Goal: Check status: Check status

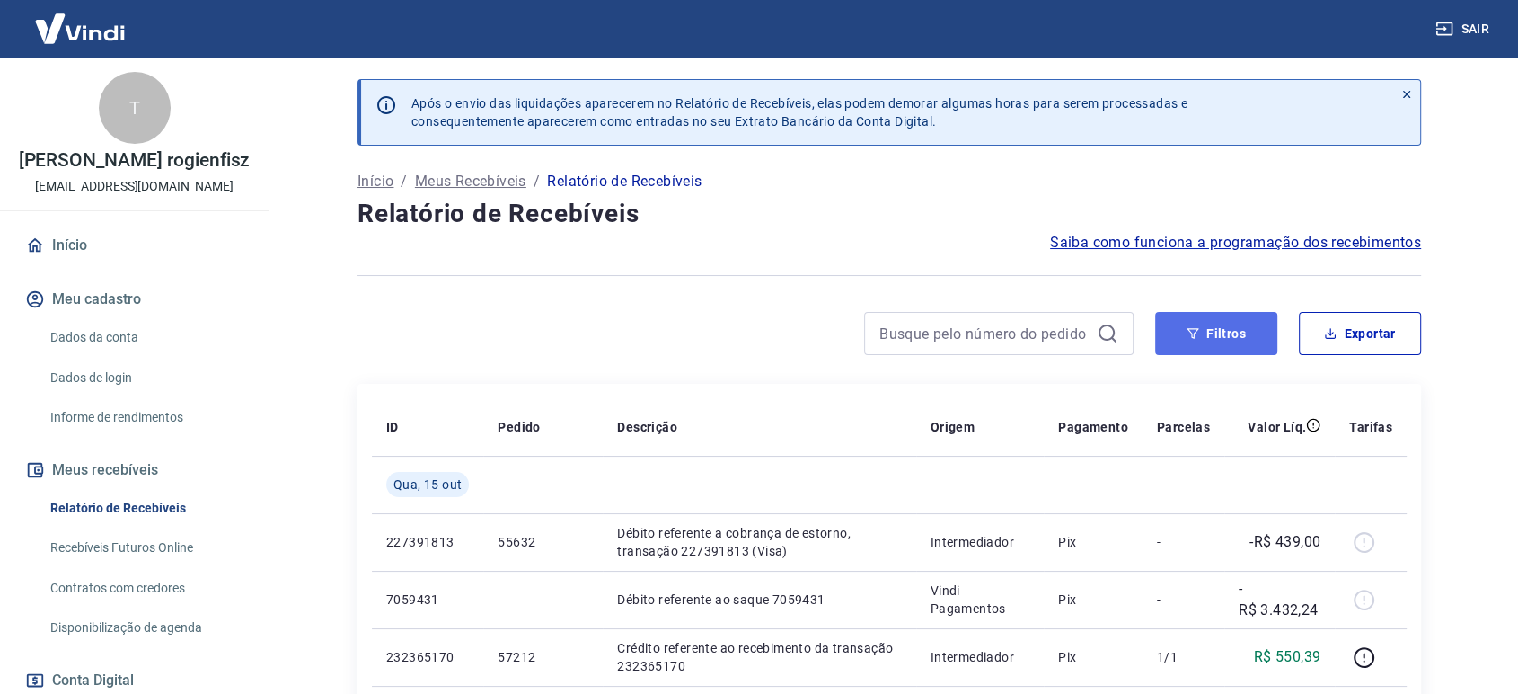
click at [1215, 329] on button "Filtros" at bounding box center [1216, 333] width 122 height 43
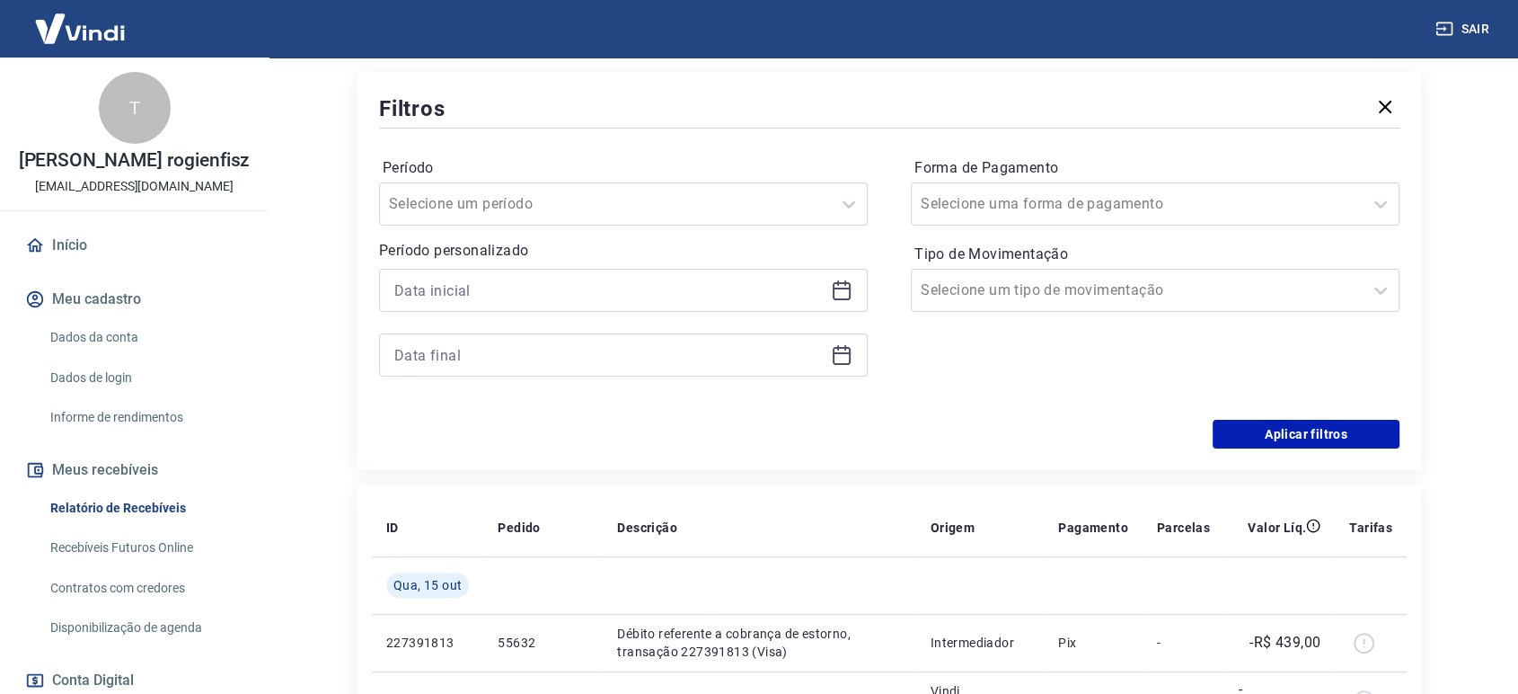
scroll to position [299, 0]
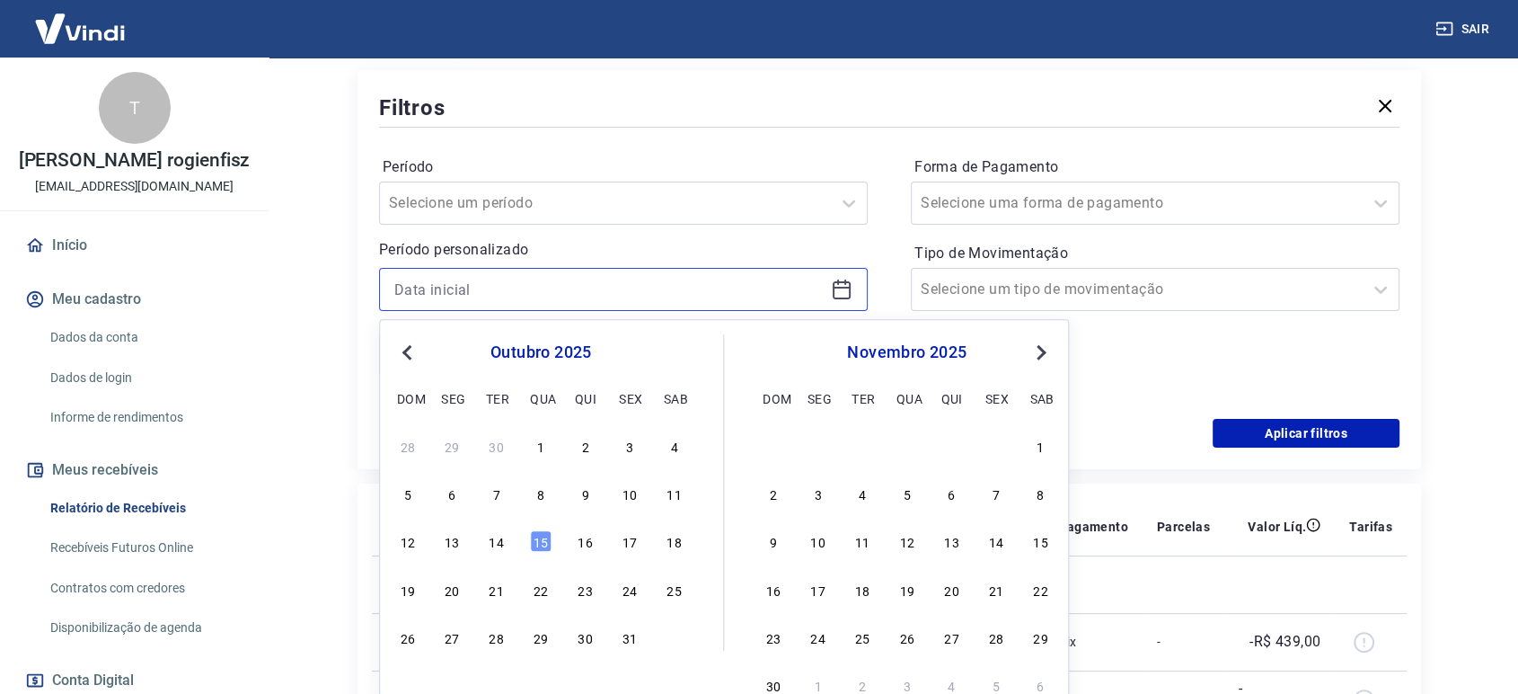
click at [636, 292] on input at bounding box center [608, 289] width 429 height 27
drag, startPoint x: 496, startPoint y: 538, endPoint x: 588, endPoint y: 363, distance: 198.1
click at [497, 536] on div "14" at bounding box center [497, 542] width 22 height 22
type input "[DATE]"
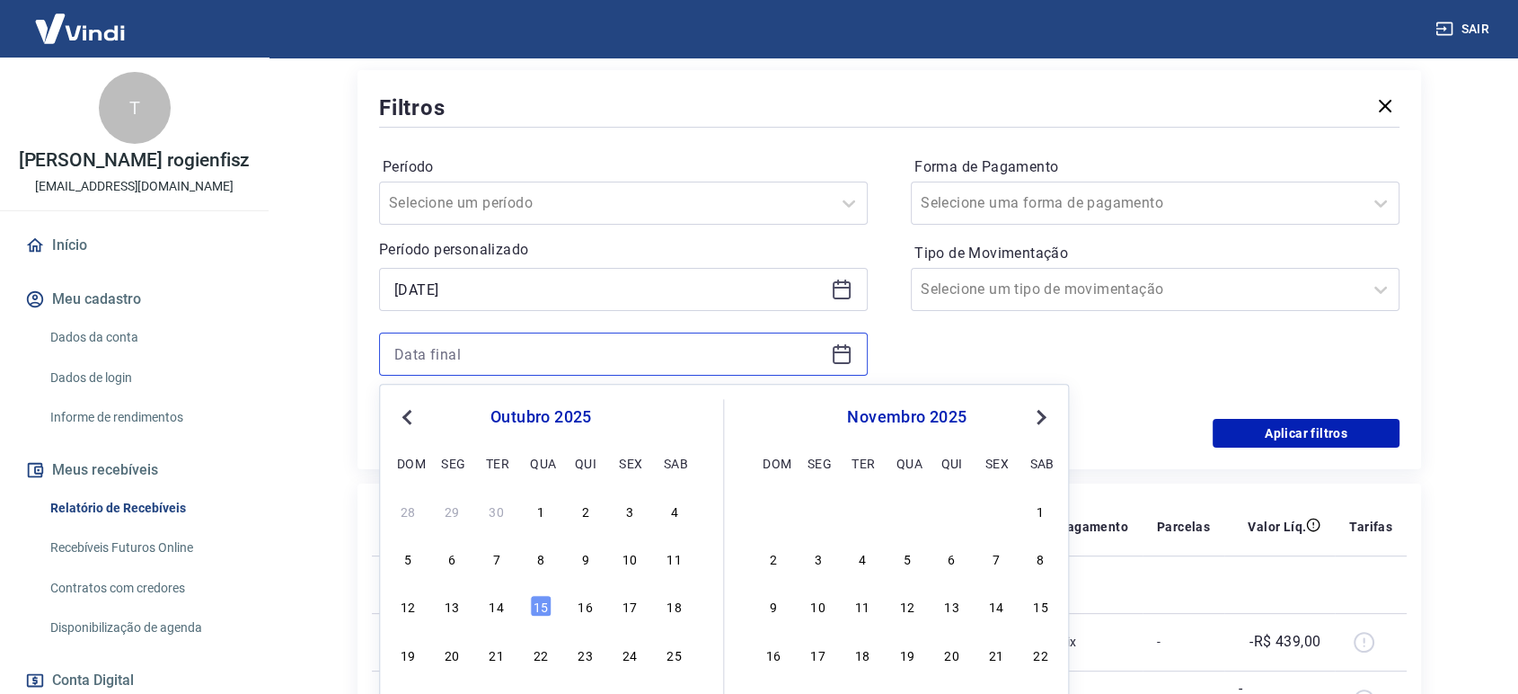
click at [605, 343] on input at bounding box center [608, 354] width 429 height 27
click at [493, 609] on div "14" at bounding box center [497, 607] width 22 height 22
type input "[DATE]"
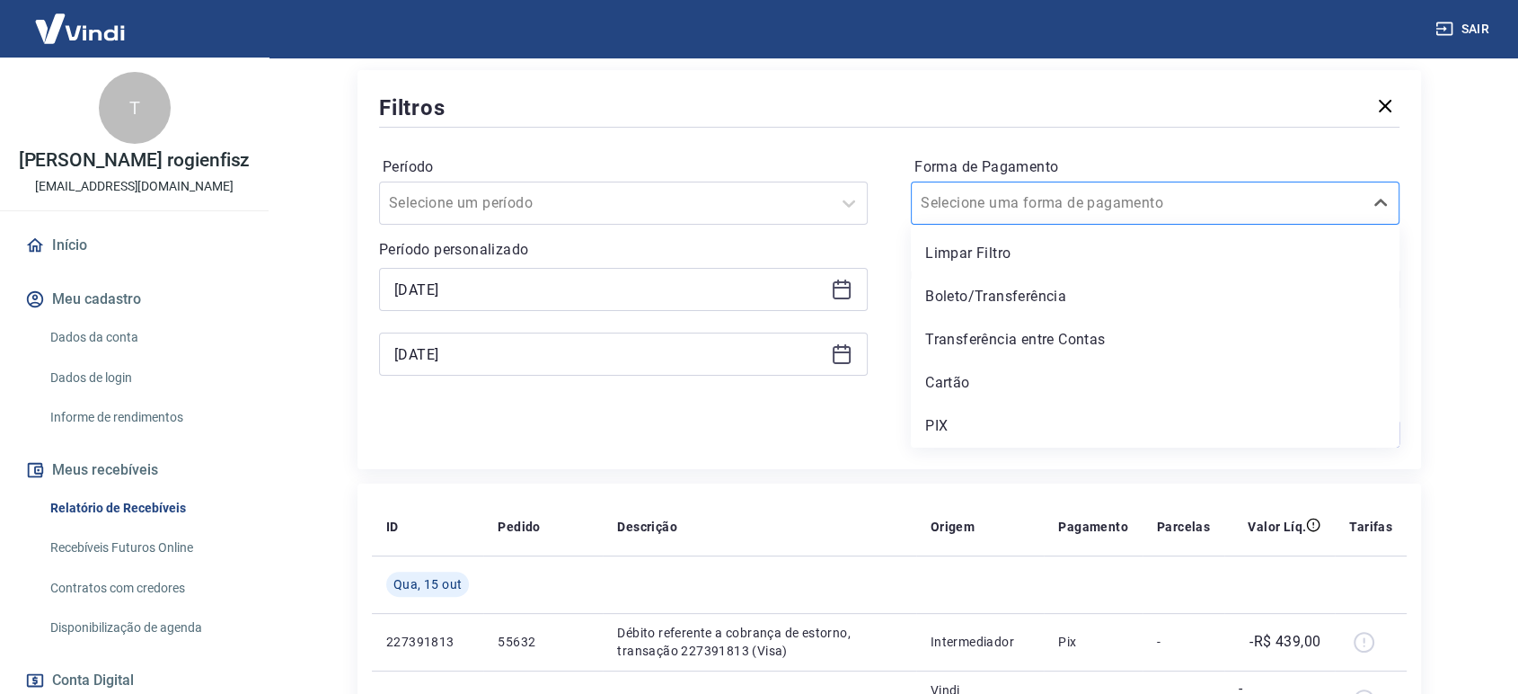
click at [1093, 195] on div at bounding box center [1137, 202] width 433 height 25
click at [1005, 419] on div "PIX" at bounding box center [1155, 426] width 489 height 36
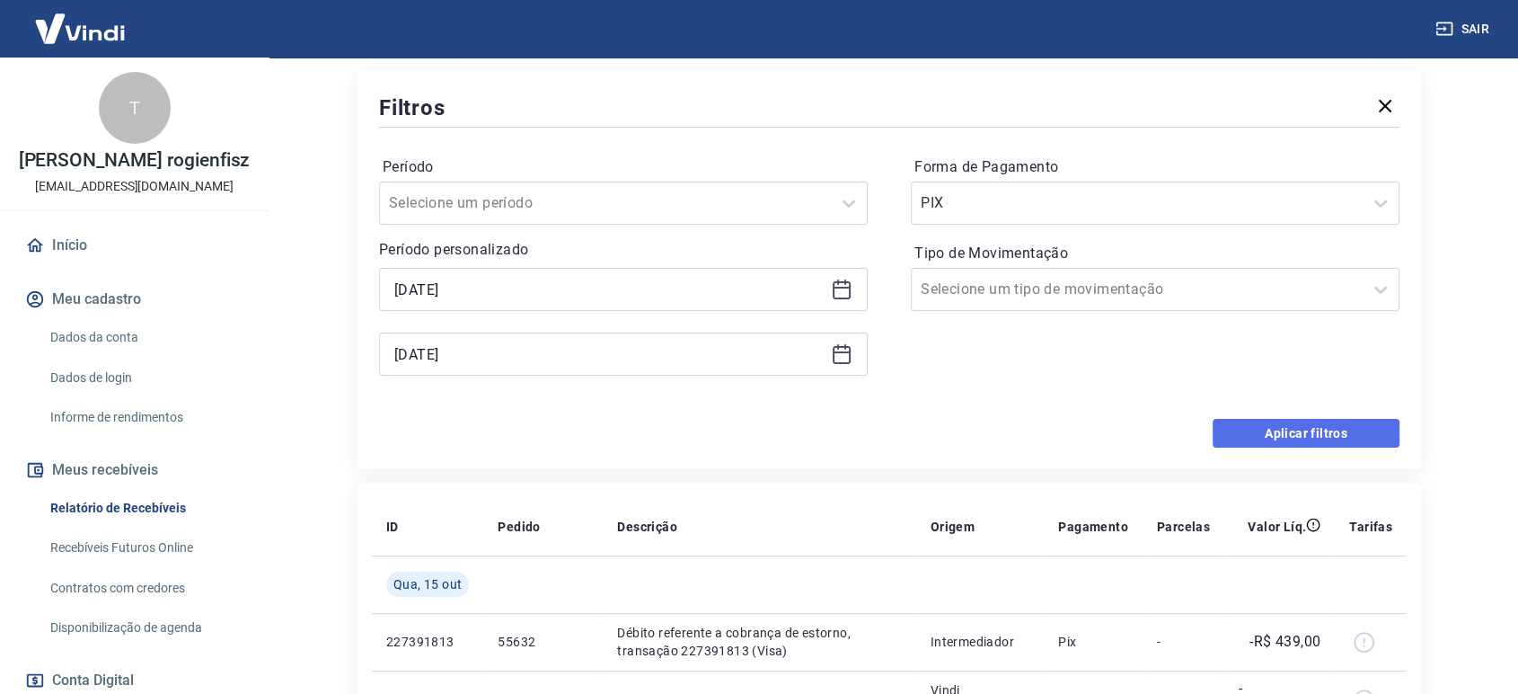
click at [1278, 428] on button "Aplicar filtros" at bounding box center [1306, 433] width 187 height 29
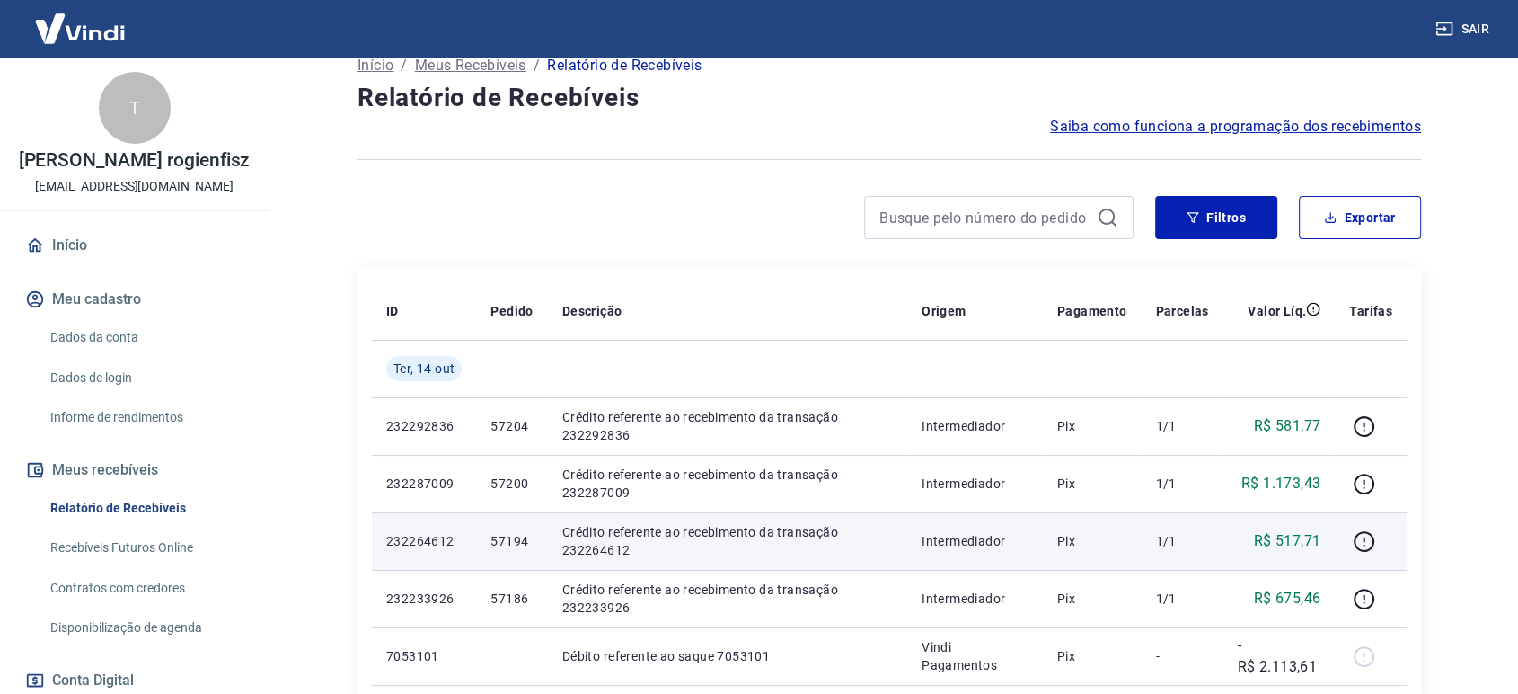
scroll to position [299, 0]
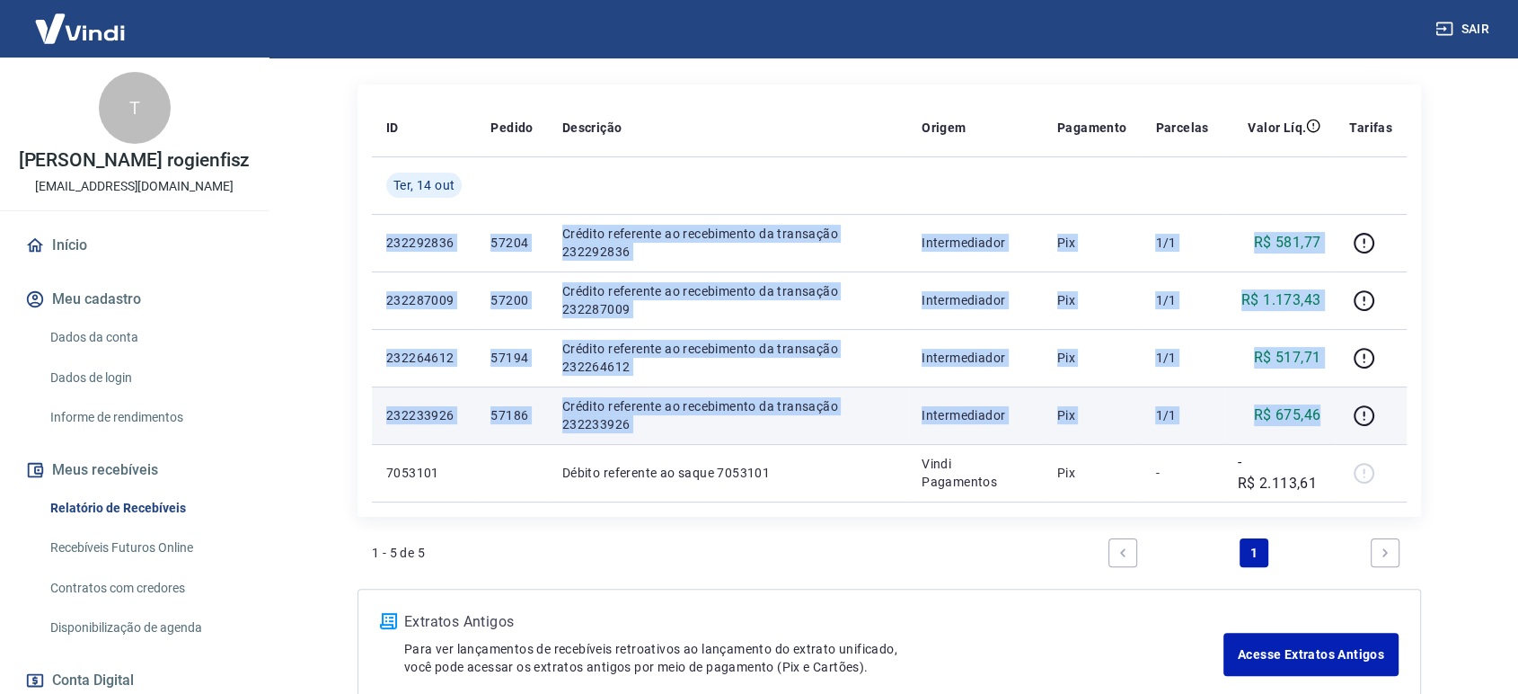
drag, startPoint x: 381, startPoint y: 236, endPoint x: 1323, endPoint y: 413, distance: 958.1
click at [1323, 413] on tbody "[DATE] 232292836 57204 Crédito referente ao recebimento da transação 232292836 …" at bounding box center [889, 328] width 1035 height 345
copy tbody "232292836 57204 Crédito referente ao recebimento da transação 232292836 Interme…"
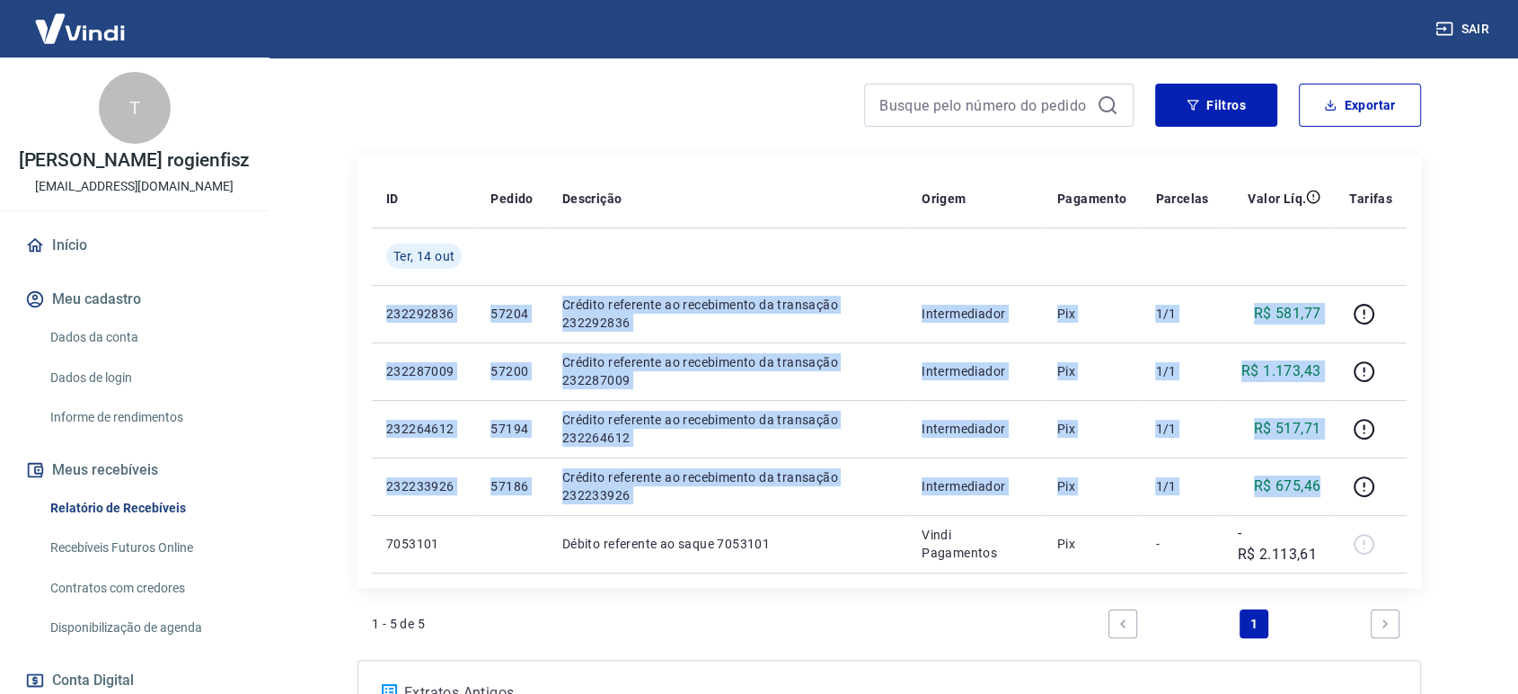
scroll to position [100, 0]
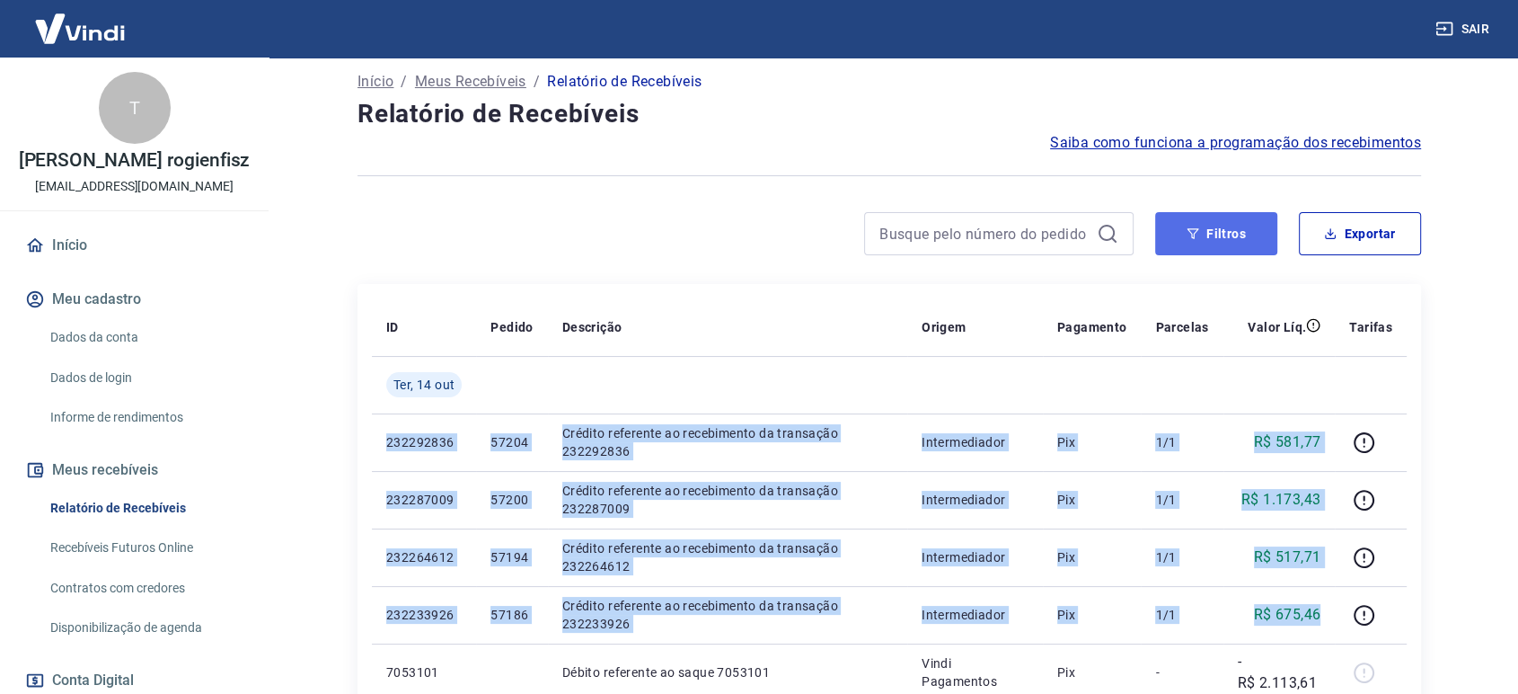
click at [1260, 235] on button "Filtros" at bounding box center [1216, 233] width 122 height 43
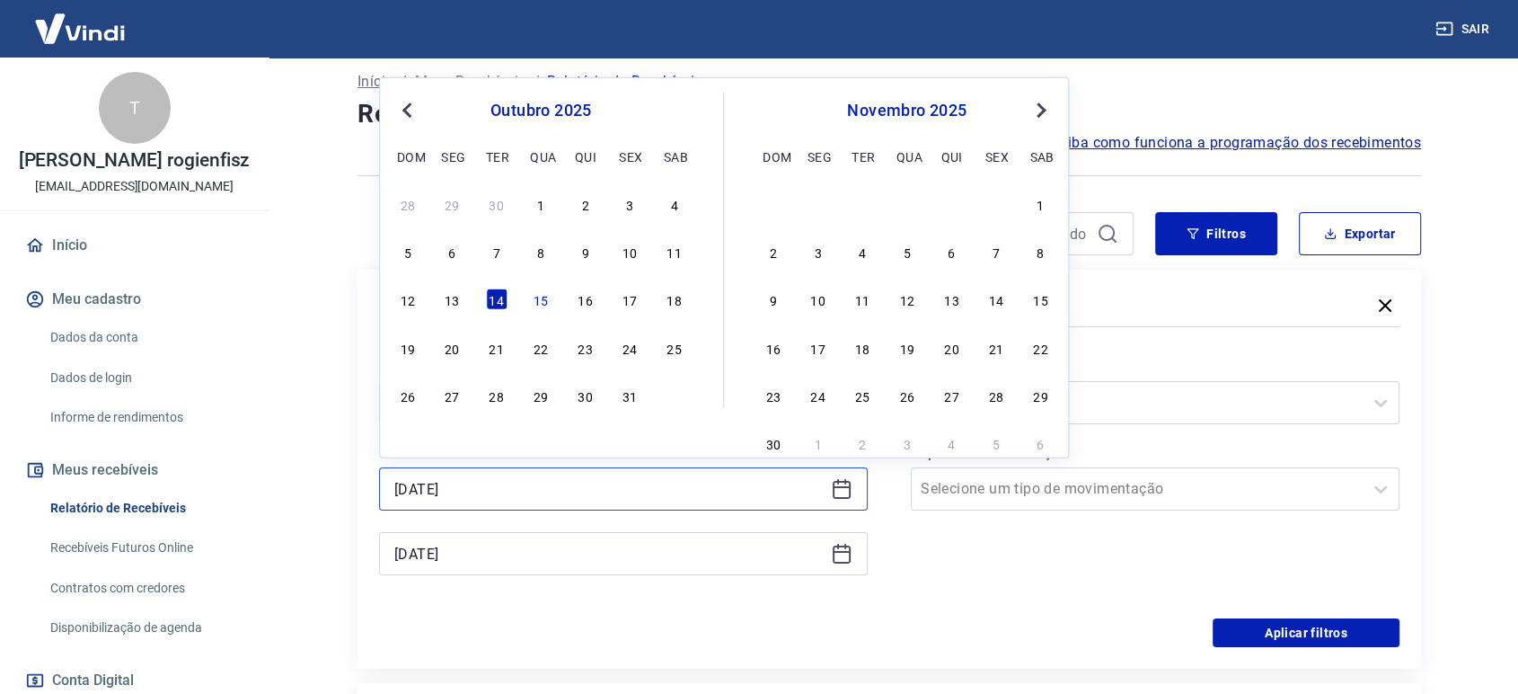
click at [633, 475] on input "[DATE]" at bounding box center [608, 488] width 429 height 27
drag, startPoint x: 544, startPoint y: 304, endPoint x: 530, endPoint y: 363, distance: 60.8
click at [542, 303] on div "15" at bounding box center [541, 299] width 22 height 22
type input "[DATE]"
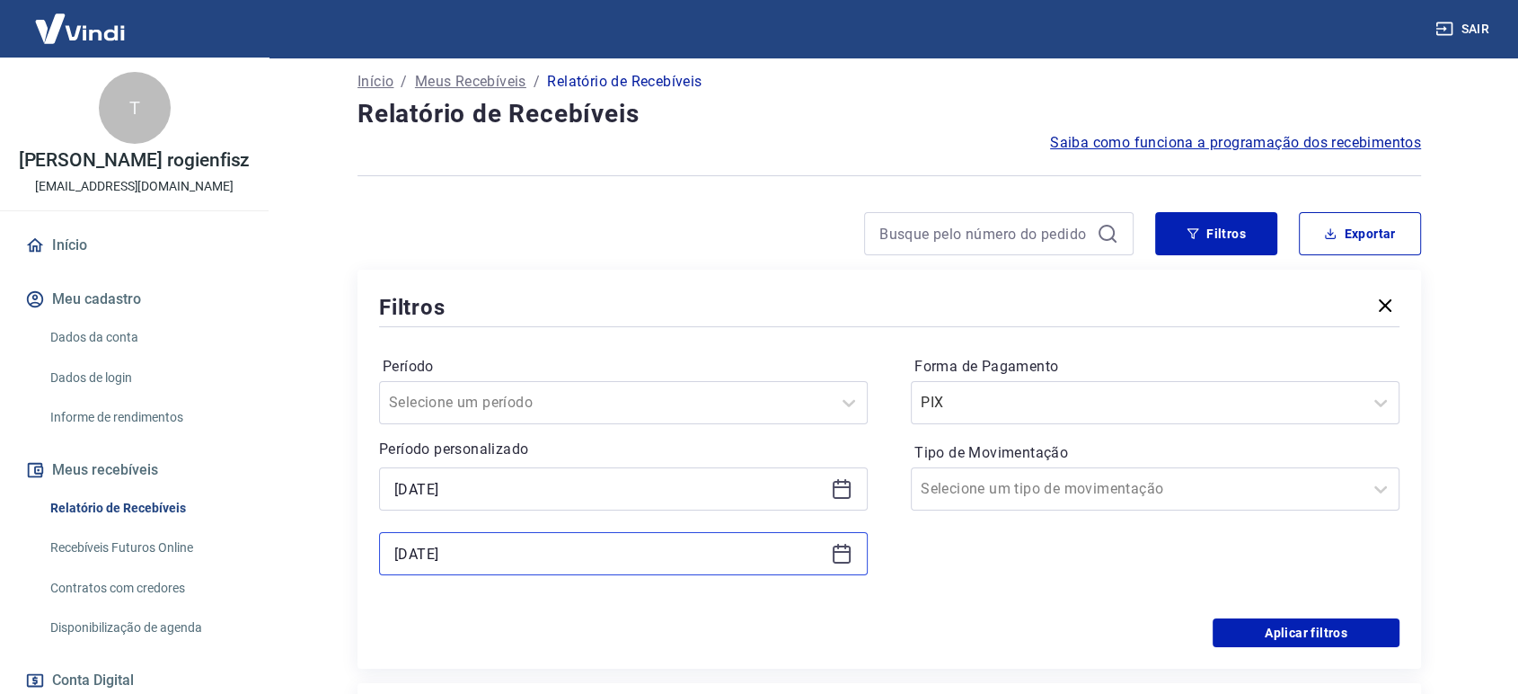
click at [535, 566] on div "[DATE]" at bounding box center [623, 553] width 489 height 43
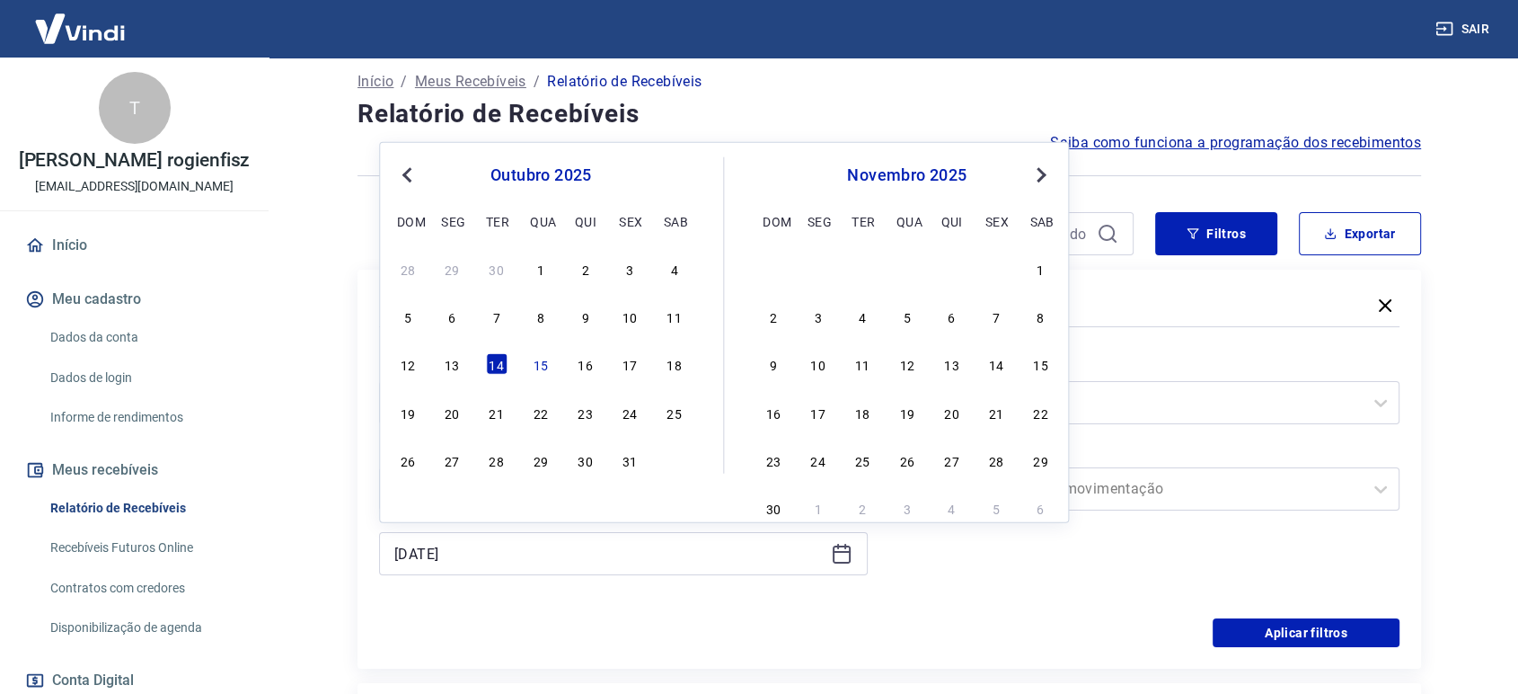
click at [545, 375] on div "15" at bounding box center [541, 364] width 22 height 22
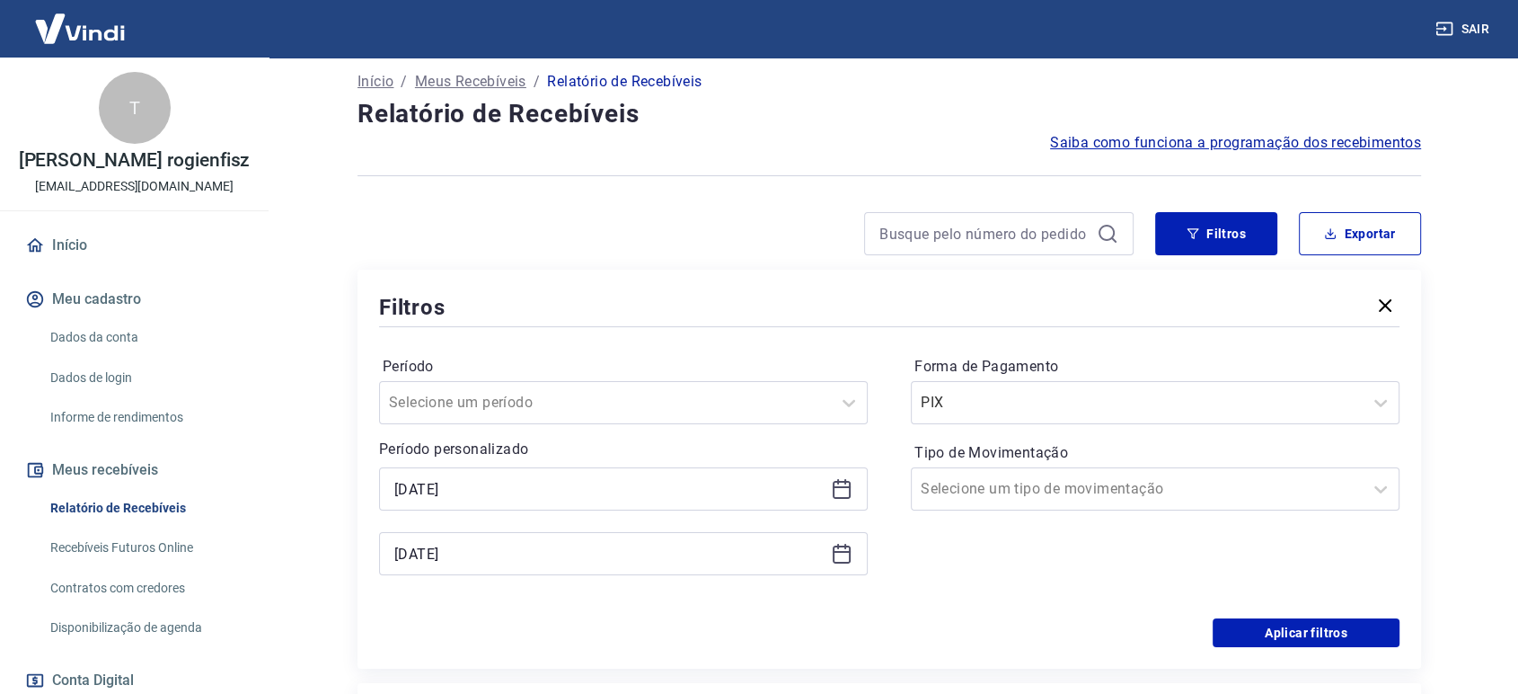
type input "[DATE]"
click at [544, 369] on label "Período" at bounding box center [624, 367] width 482 height 22
click at [1296, 625] on button "Aplicar filtros" at bounding box center [1306, 632] width 187 height 29
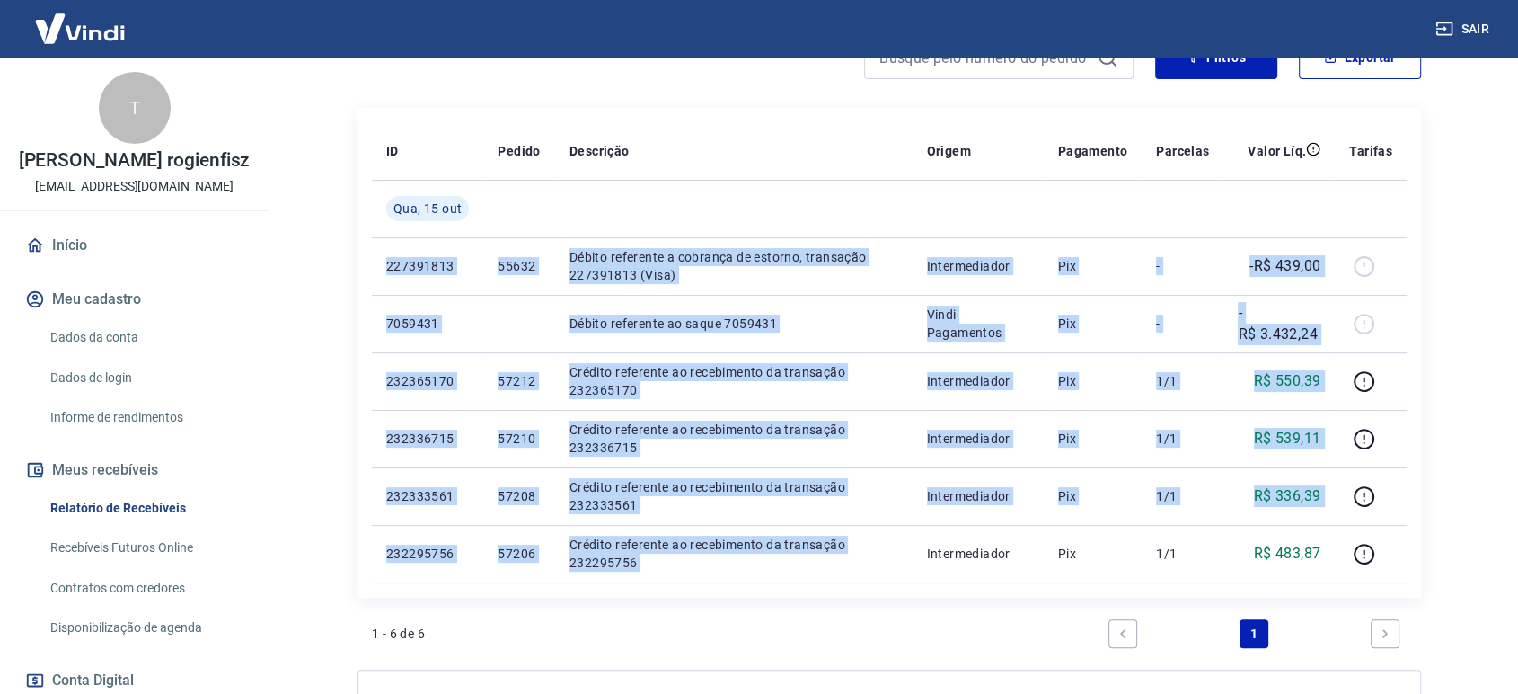
scroll to position [399, 0]
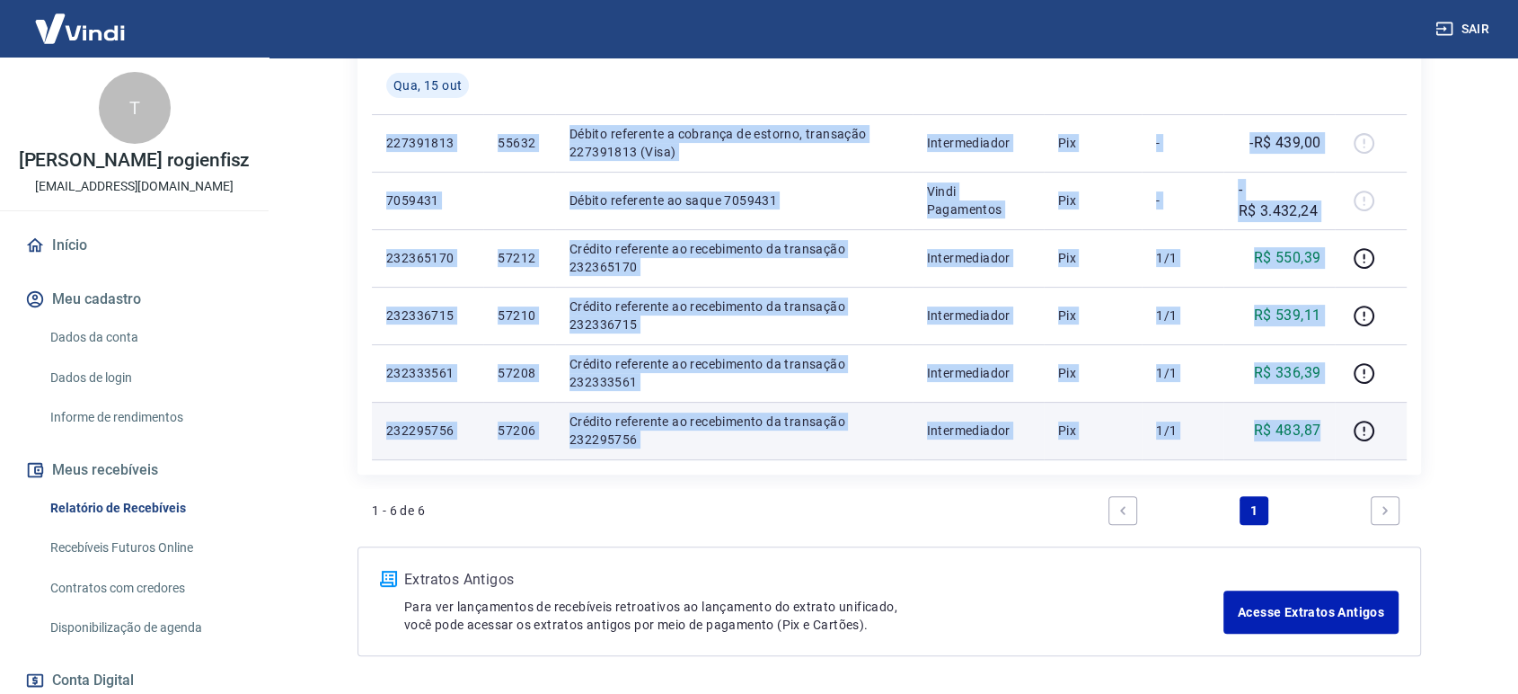
drag, startPoint x: 381, startPoint y: 330, endPoint x: 1320, endPoint y: 435, distance: 944.8
click at [1320, 435] on tbody "[DATE] 227391813 55632 Débito referente a cobrança de estorno, transação 227391…" at bounding box center [889, 258] width 1035 height 403
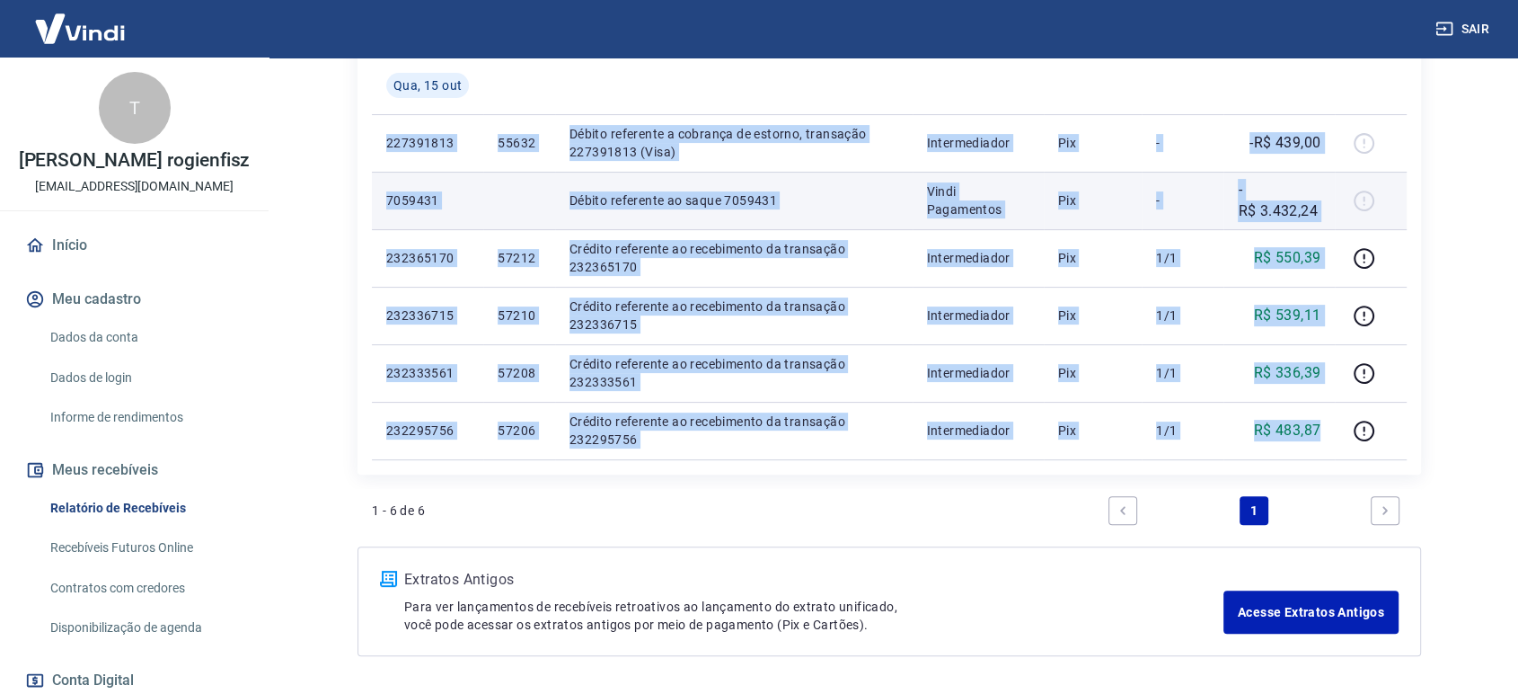
copy tbody "227391813 55632 Débito referente a cobrança de estorno, transação 227391813 (Vi…"
